Goal: Navigation & Orientation: Understand site structure

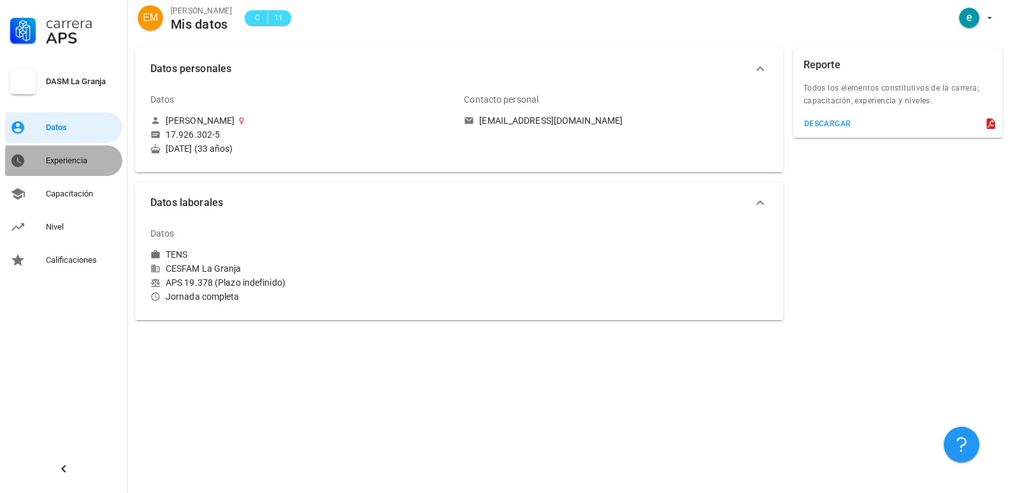
click at [74, 166] on div "Experiencia" at bounding box center [81, 160] width 71 height 20
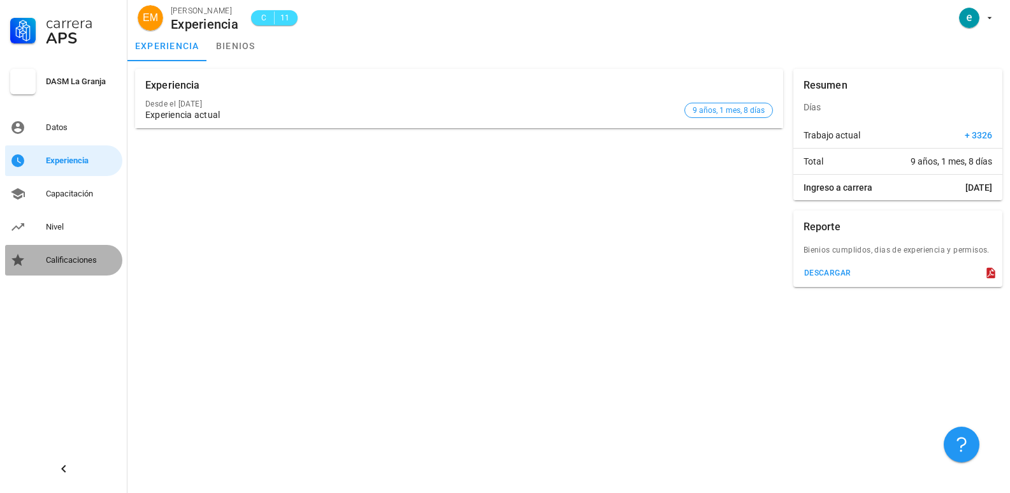
click at [69, 266] on div "Calificaciones" at bounding box center [81, 260] width 71 height 20
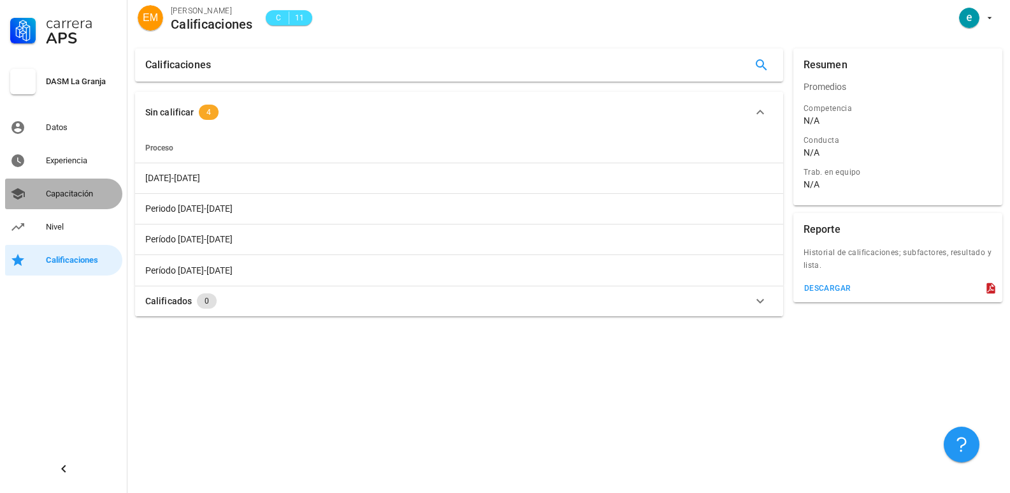
click at [81, 188] on div "Capacitación" at bounding box center [81, 194] width 71 height 20
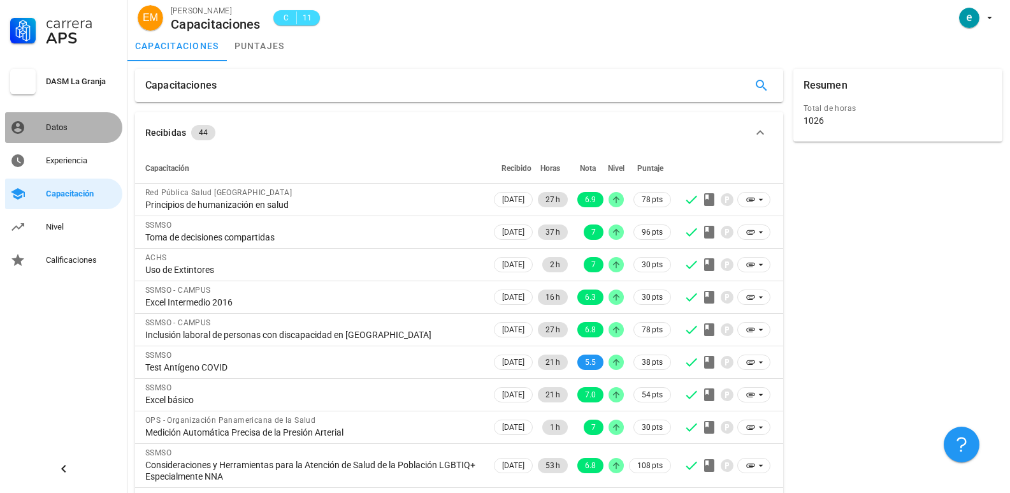
click at [29, 129] on link "Datos" at bounding box center [63, 127] width 117 height 31
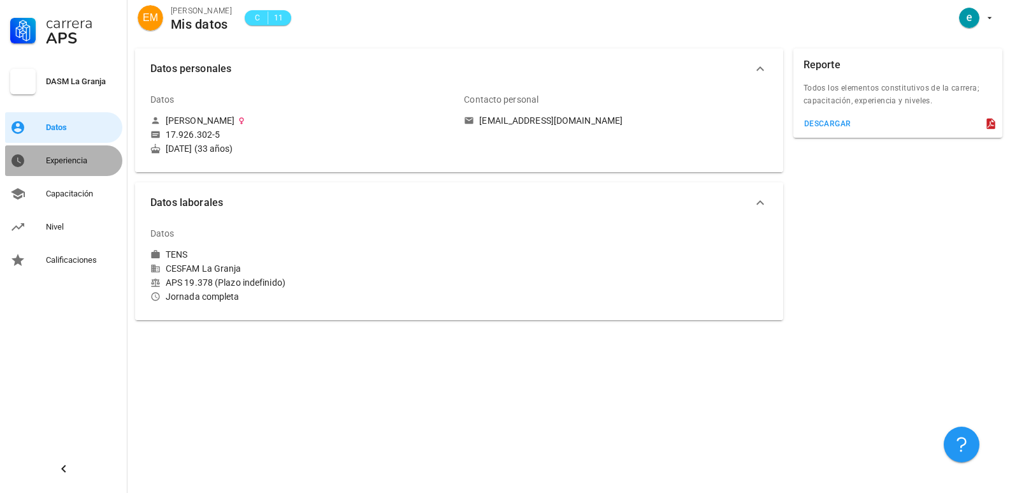
click at [83, 159] on div "Experiencia" at bounding box center [81, 160] width 71 height 10
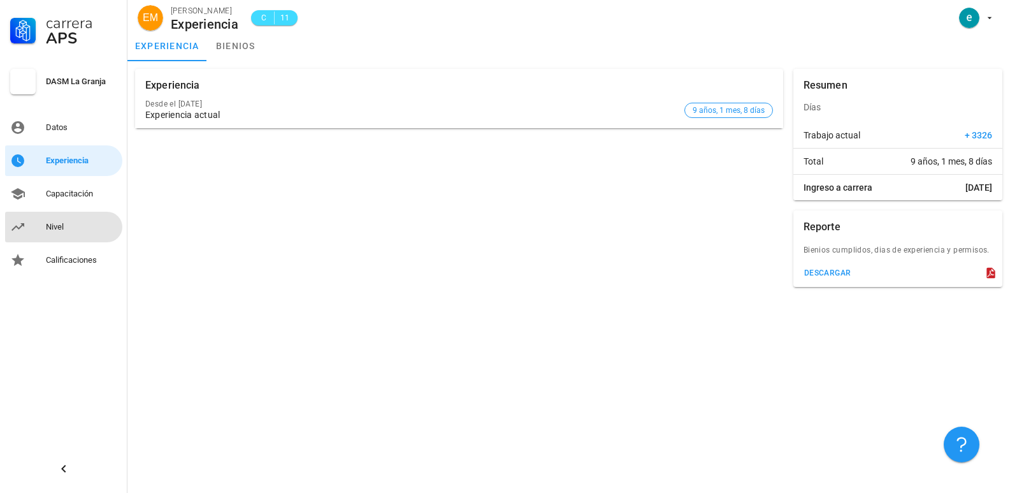
click at [73, 225] on div "Nivel" at bounding box center [81, 227] width 71 height 10
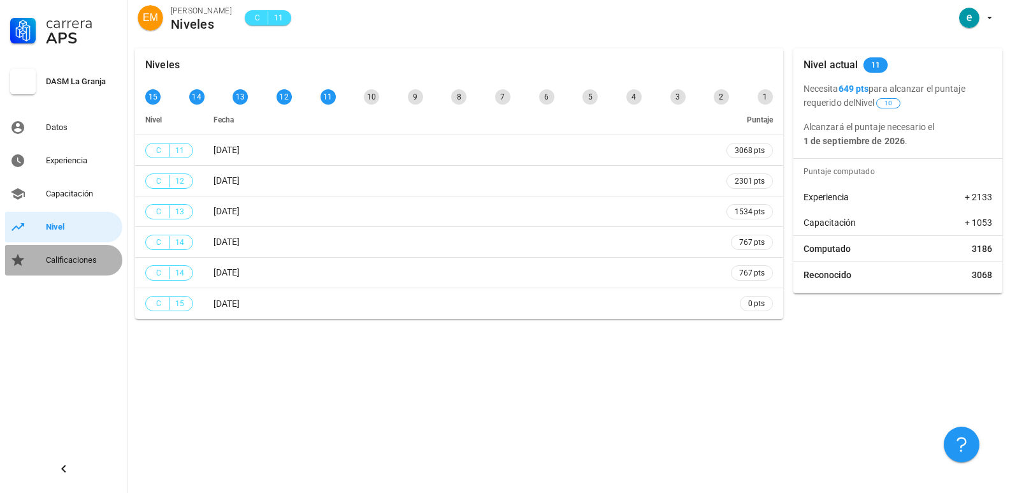
click at [65, 258] on div "Calificaciones" at bounding box center [81, 260] width 71 height 10
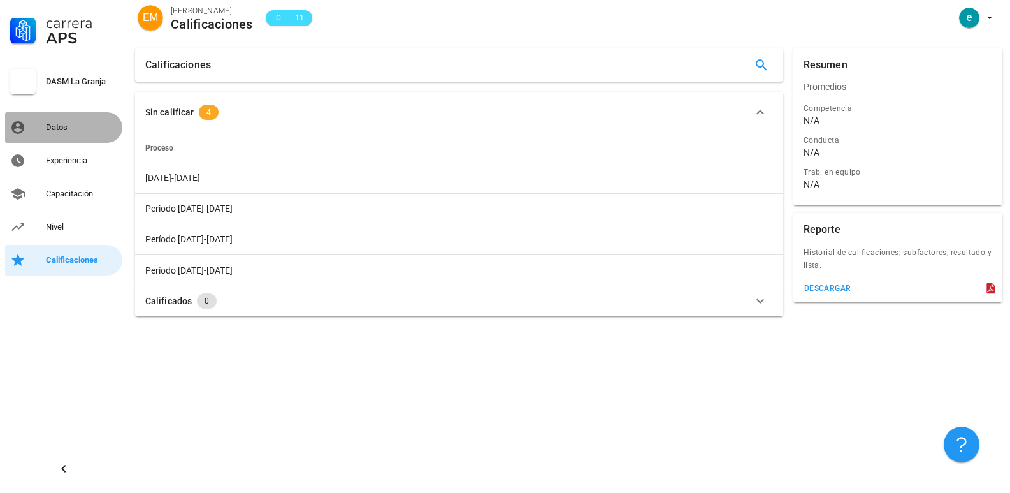
click at [52, 138] on link "Datos" at bounding box center [63, 127] width 117 height 31
